Goal: Complete application form

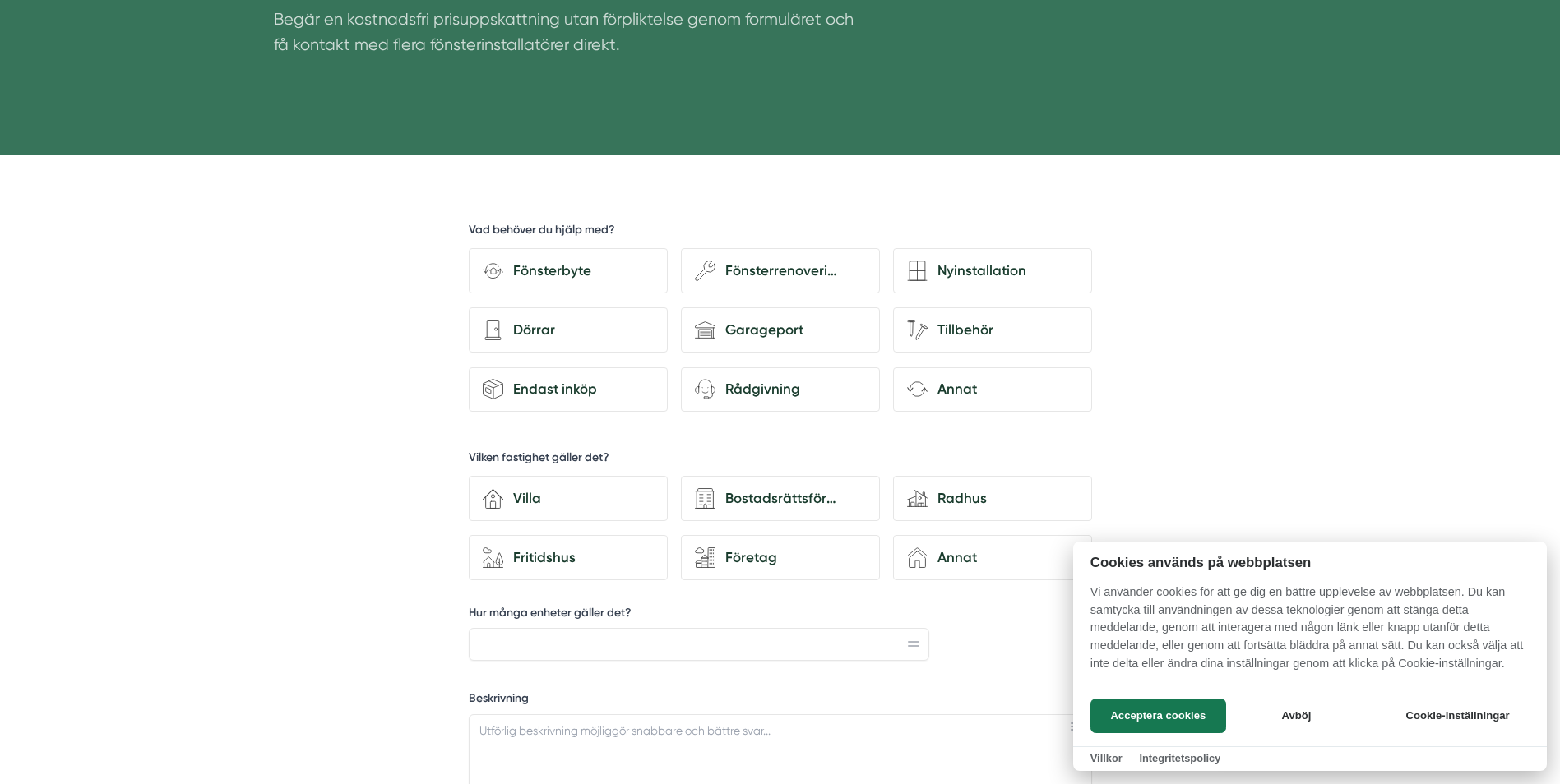
scroll to position [411, 0]
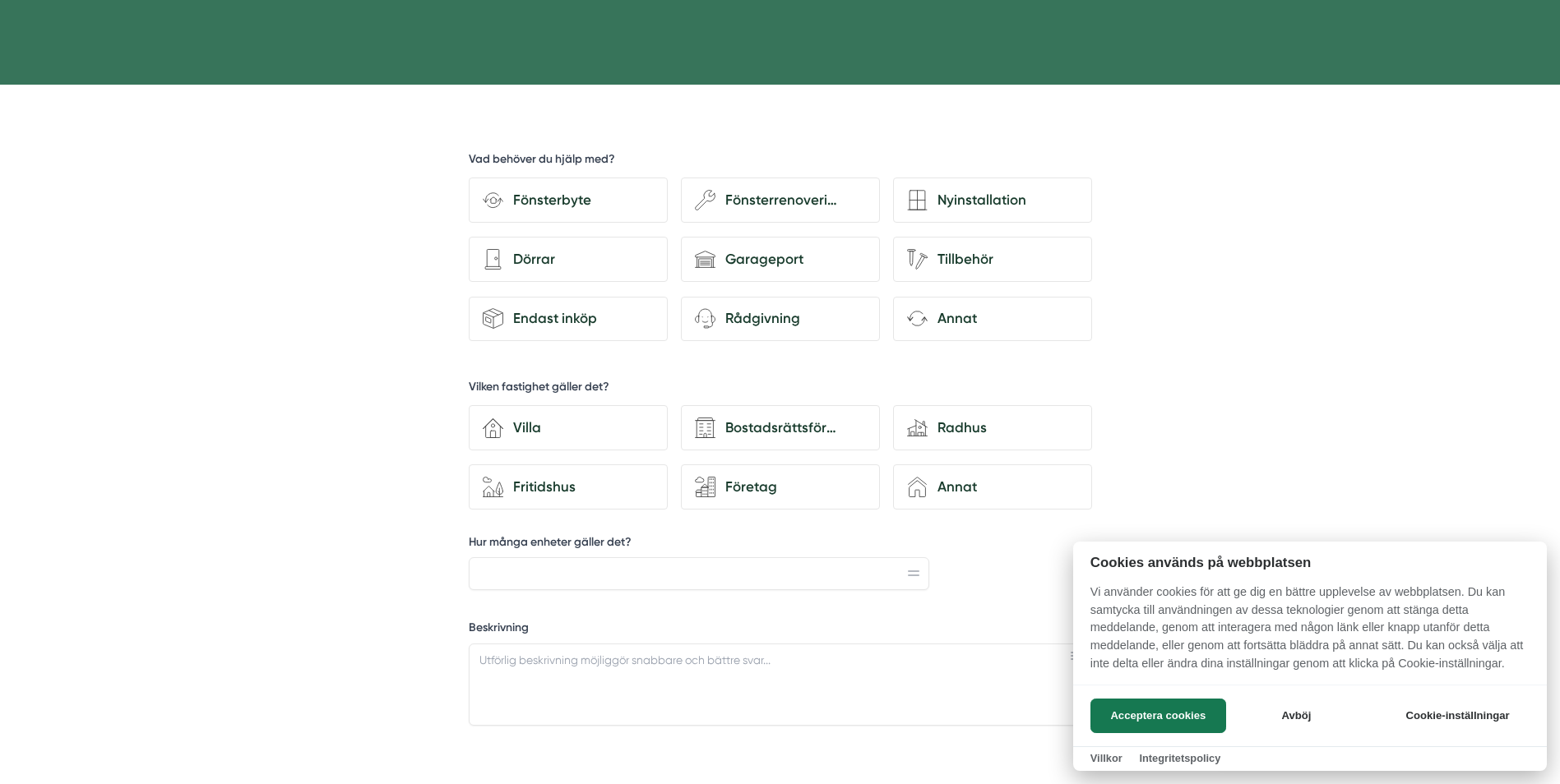
click at [557, 196] on div at bounding box center [780, 392] width 1560 height 784
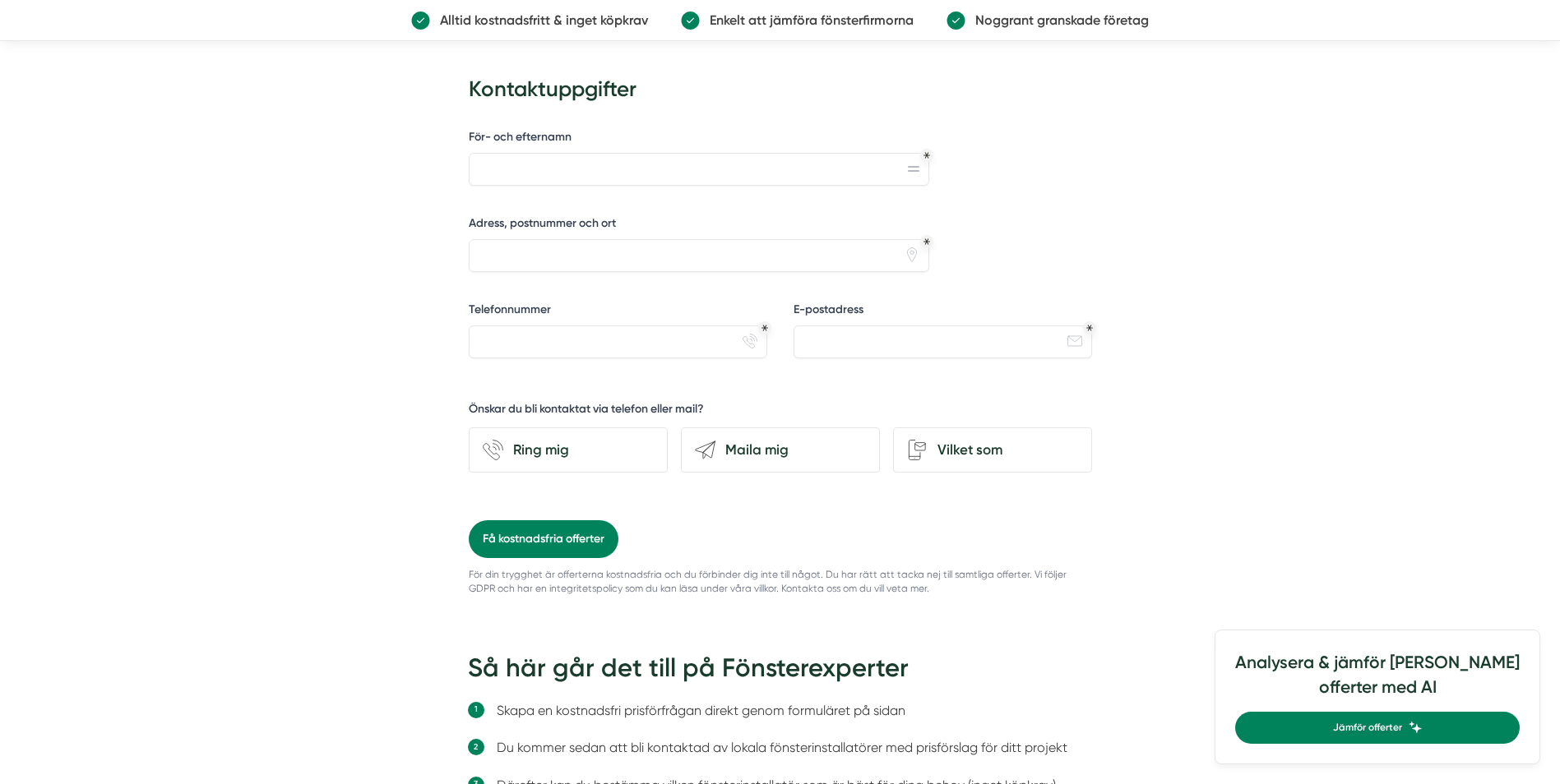
scroll to position [1233, 0]
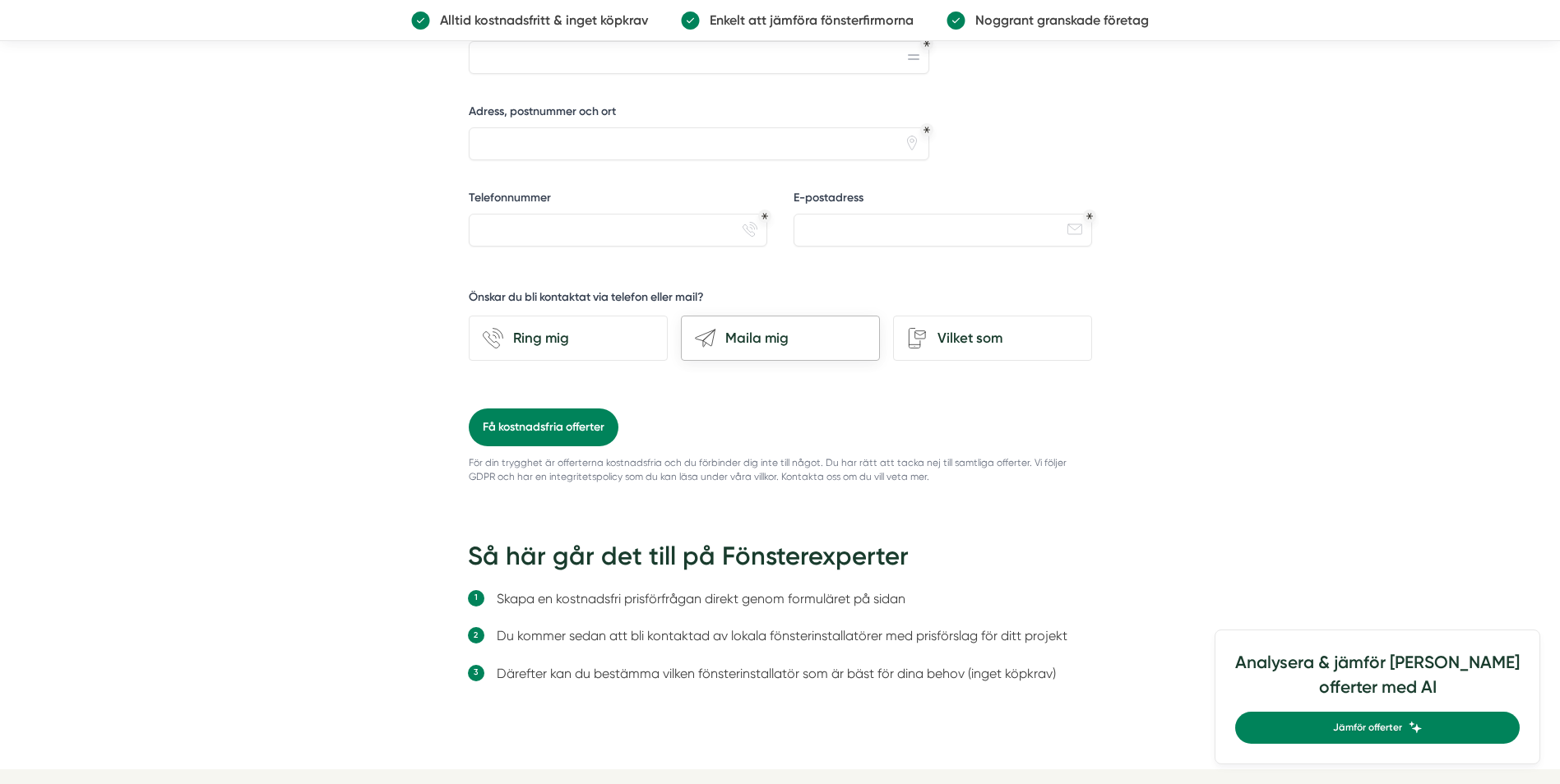
click at [764, 343] on div "Maila mig" at bounding box center [790, 338] width 150 height 22
click at [0, 0] on input "send-email Maila mig" at bounding box center [0, 0] width 0 height 0
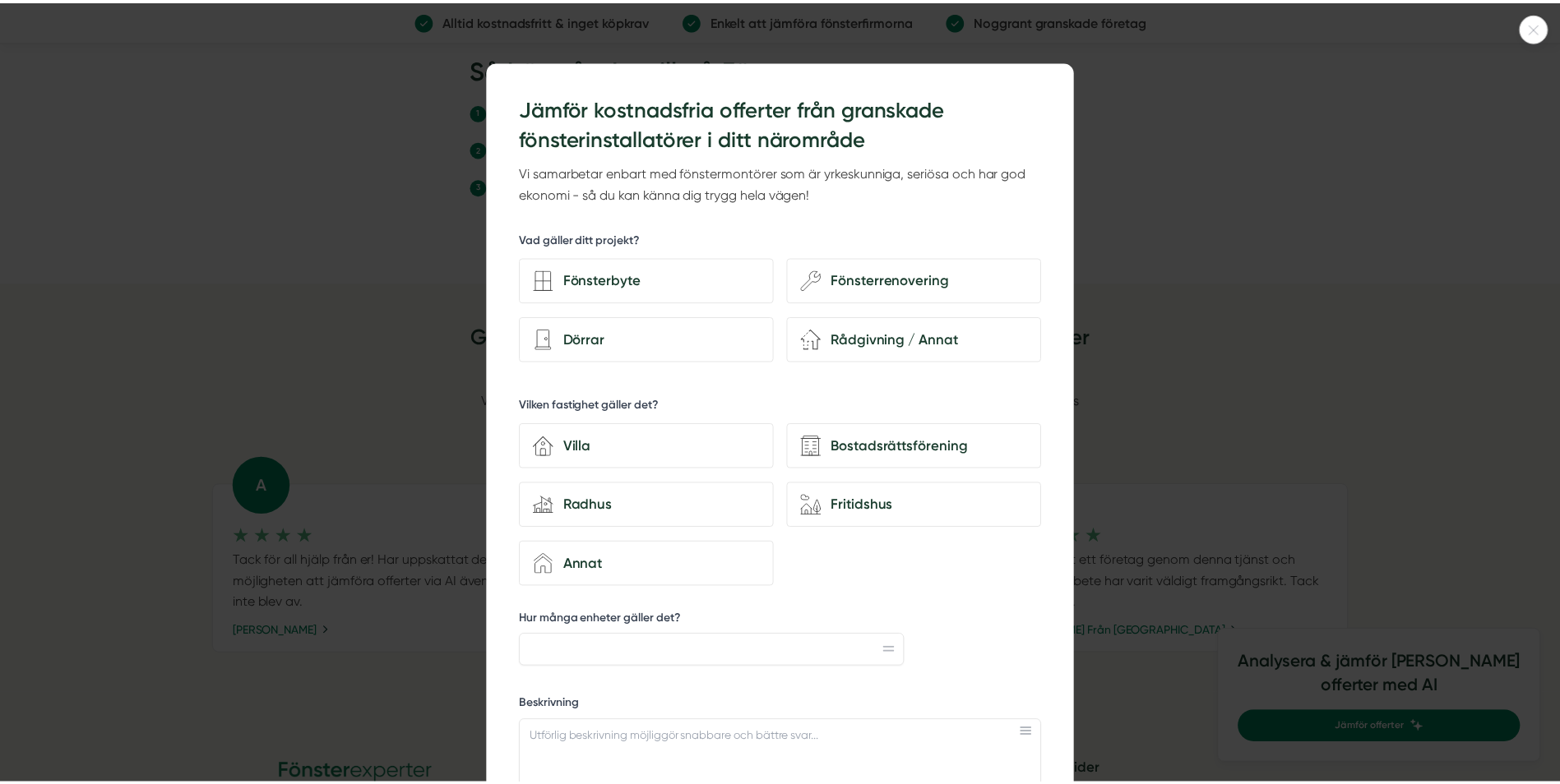
scroll to position [1809, 0]
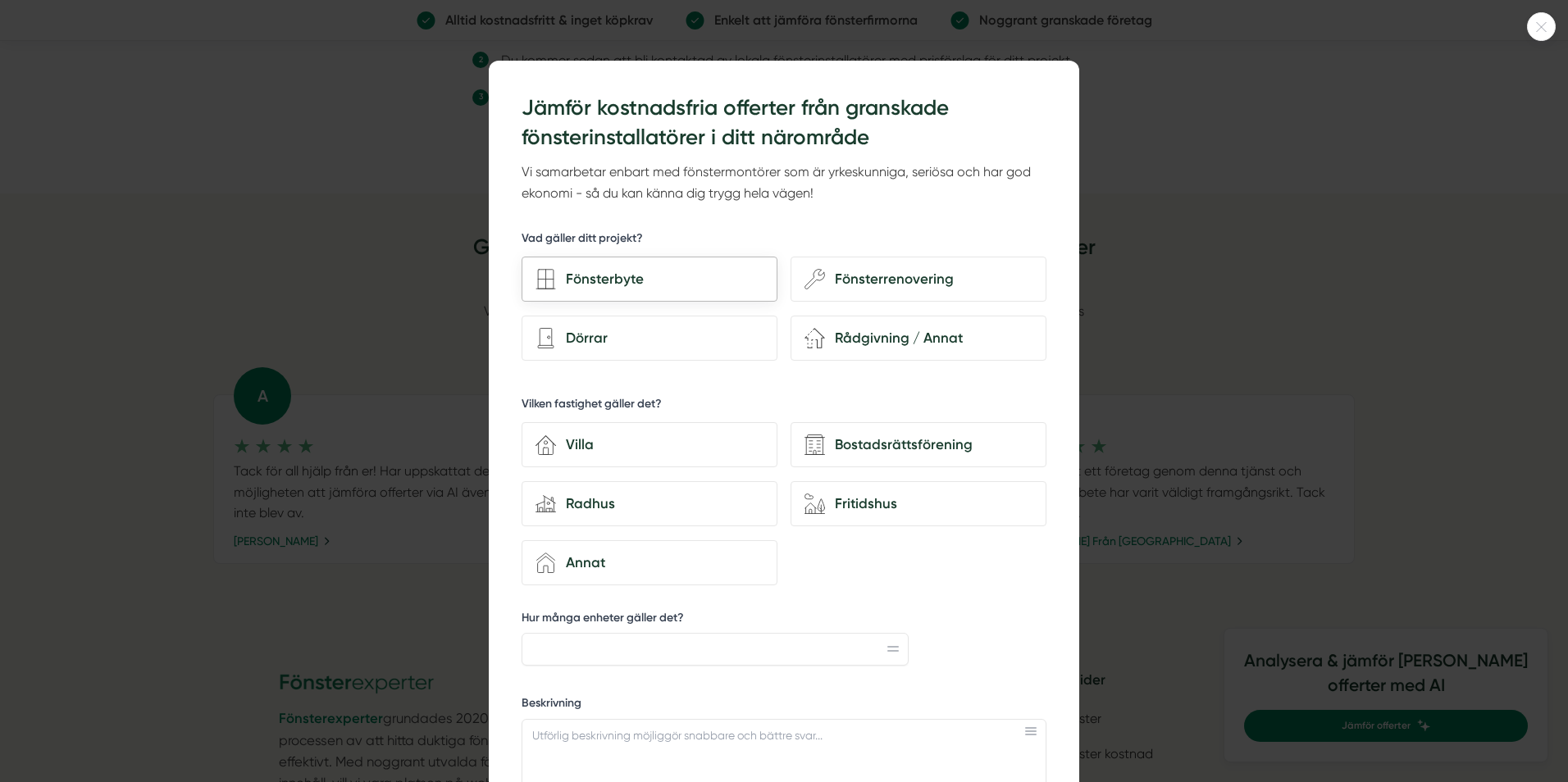
click at [661, 271] on div "Fönsterbyte" at bounding box center [659, 279] width 207 height 22
click at [0, 0] on input "Fönsterbyte" at bounding box center [0, 0] width 0 height 0
click at [659, 281] on div "Fönsterbyte" at bounding box center [659, 279] width 207 height 22
click at [0, 0] on input "Fönsterbyte" at bounding box center [0, 0] width 0 height 0
click at [1539, 27] on icon at bounding box center [1540, 27] width 27 height 10
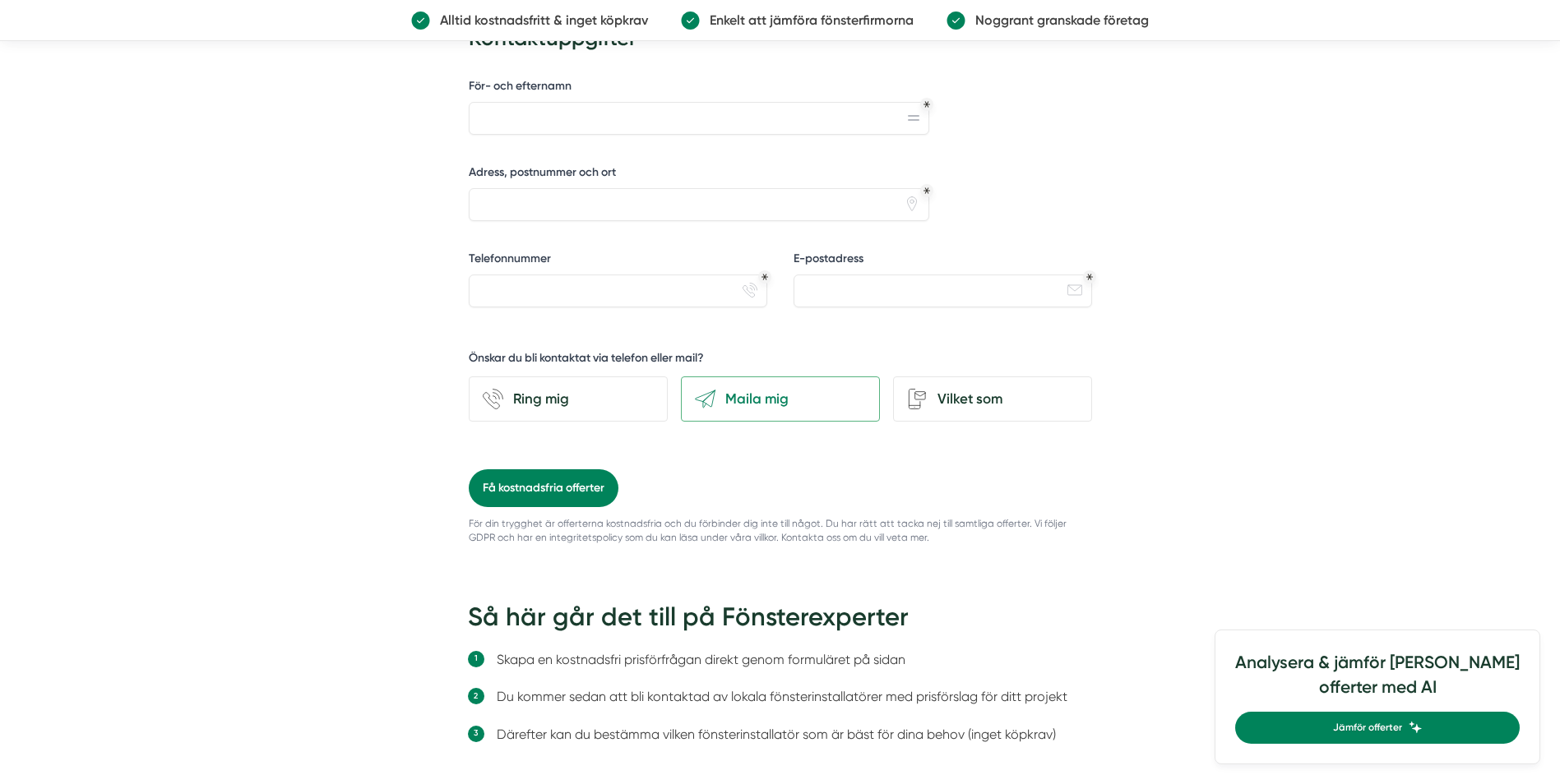
scroll to position [1143, 0]
